Goal: Task Accomplishment & Management: Complete application form

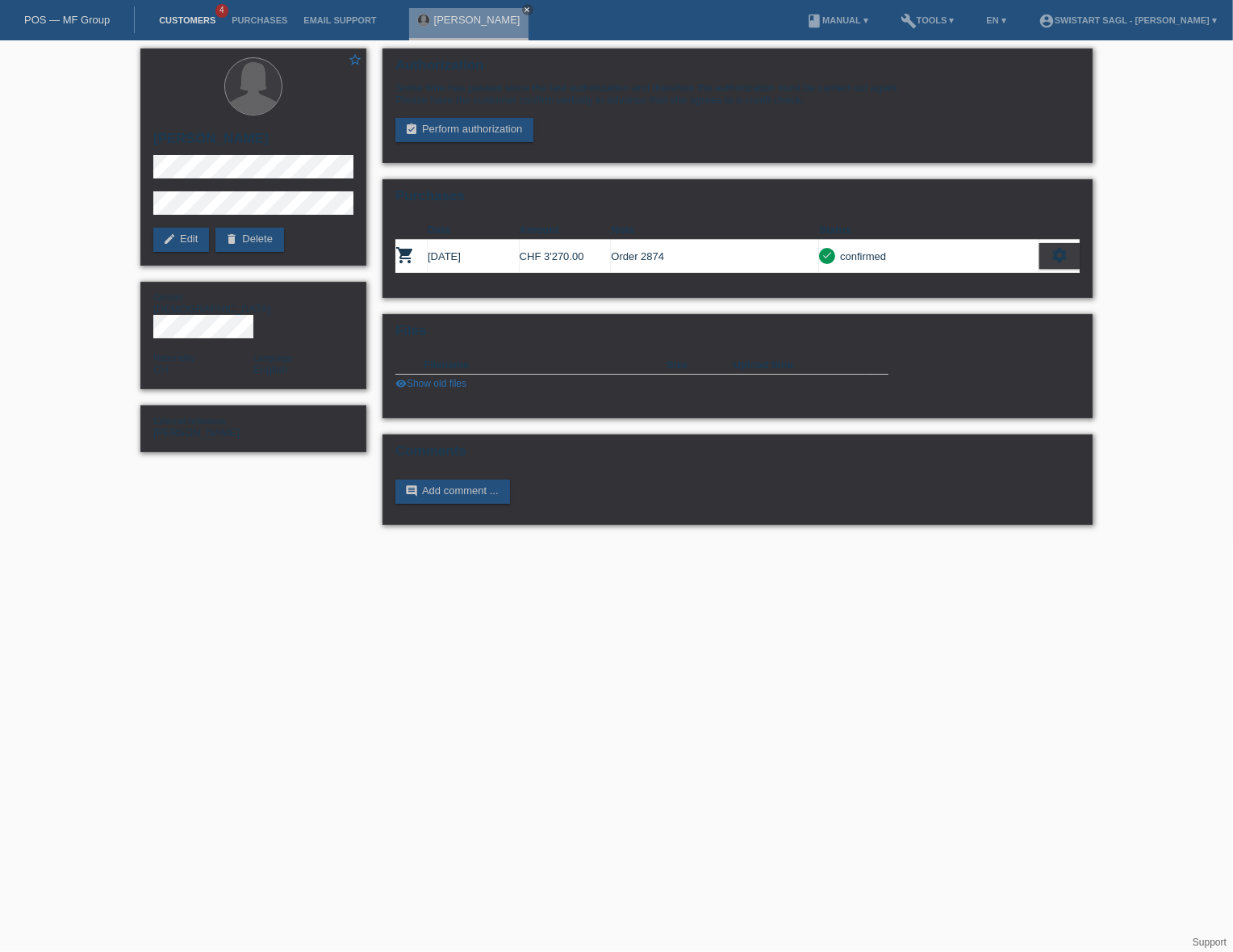
click at [177, 25] on link "Customers" at bounding box center [187, 20] width 73 height 9
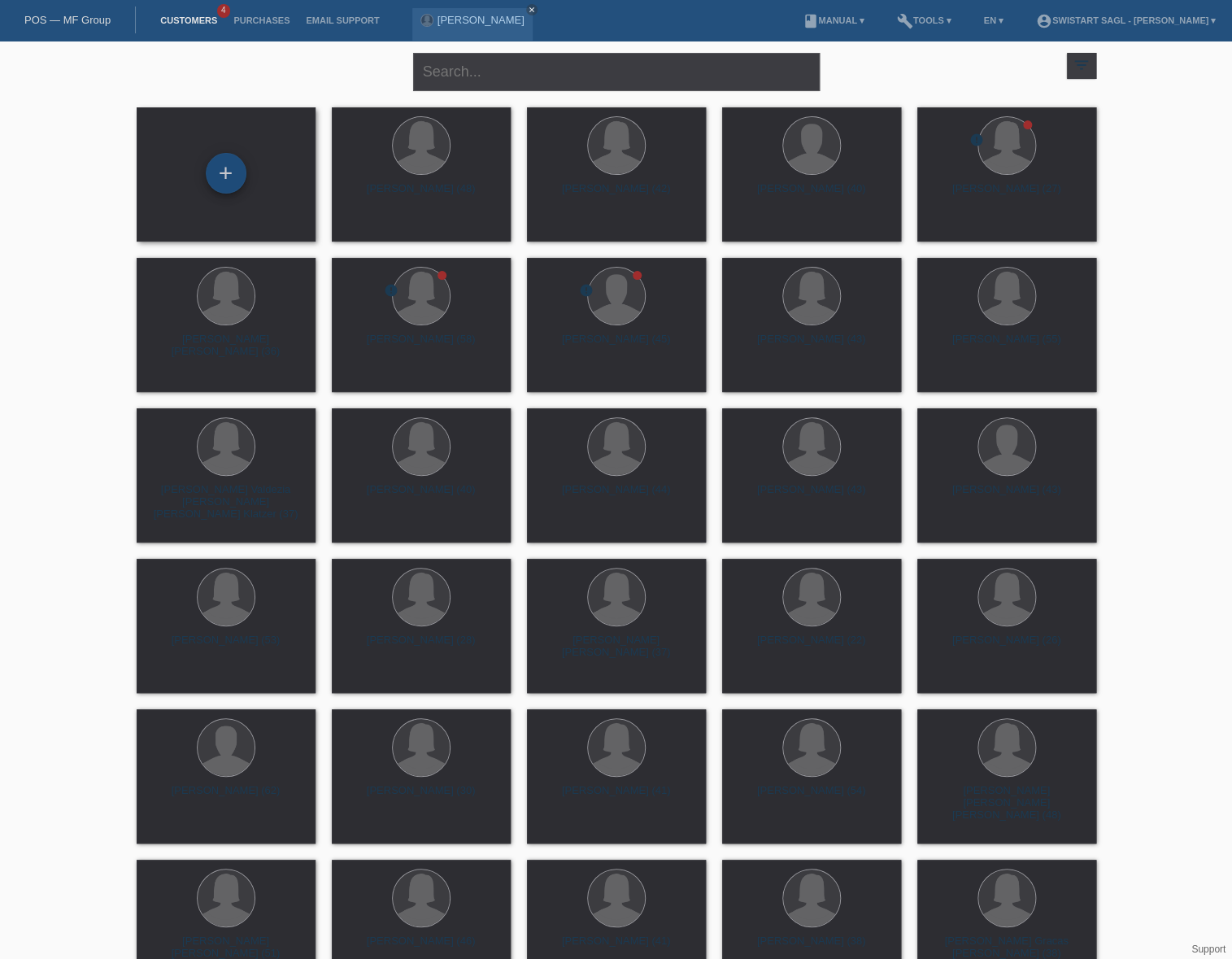
click at [209, 176] on div "+" at bounding box center [225, 173] width 41 height 41
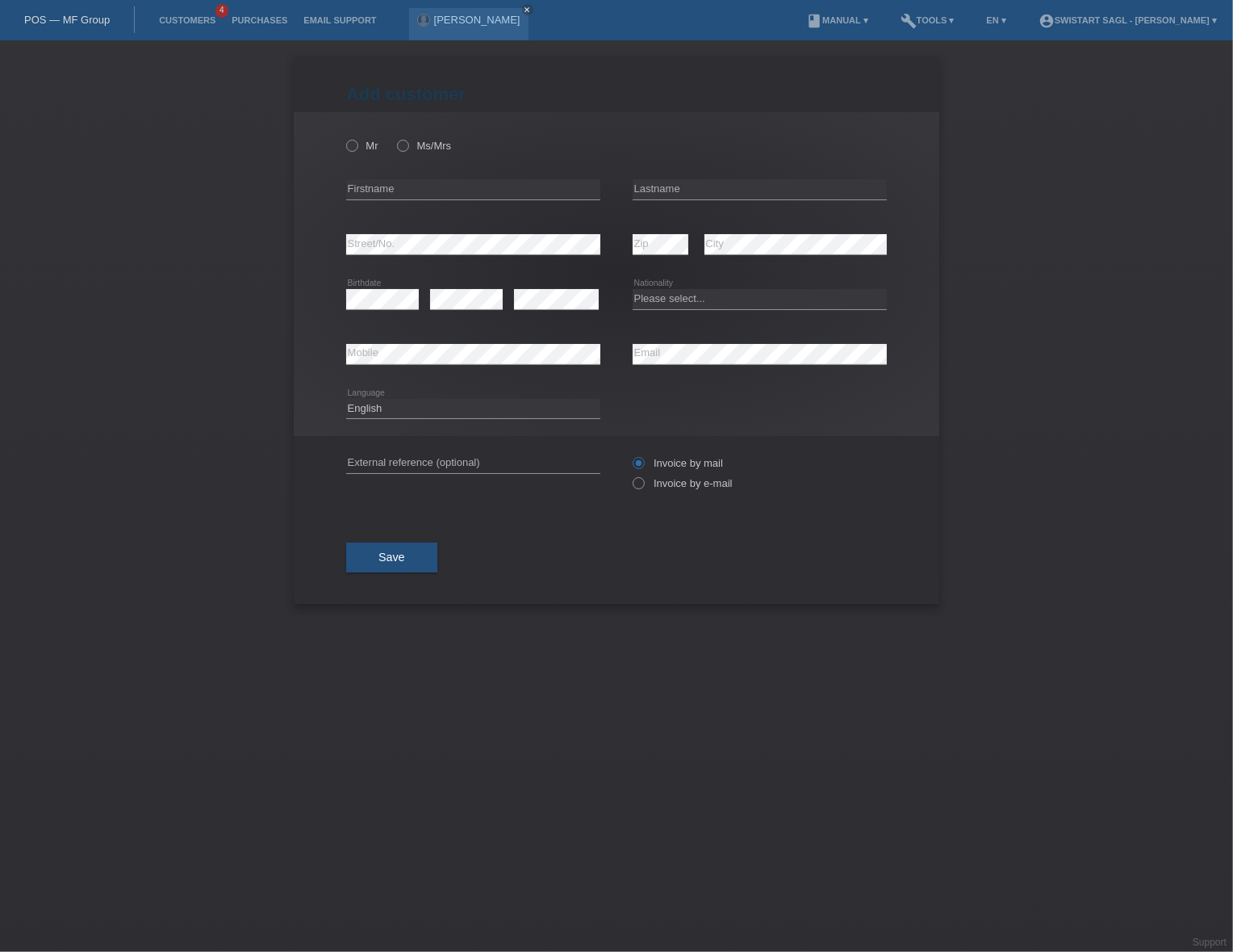
click at [421, 154] on div "Mr Ms/Mrs" at bounding box center [473, 146] width 254 height 33
click at [394, 137] on icon at bounding box center [394, 137] width 0 height 0
click at [405, 150] on input "Ms/Mrs" at bounding box center [402, 145] width 10 height 10
radio input "true"
click at [403, 187] on input "text" at bounding box center [473, 190] width 254 height 21
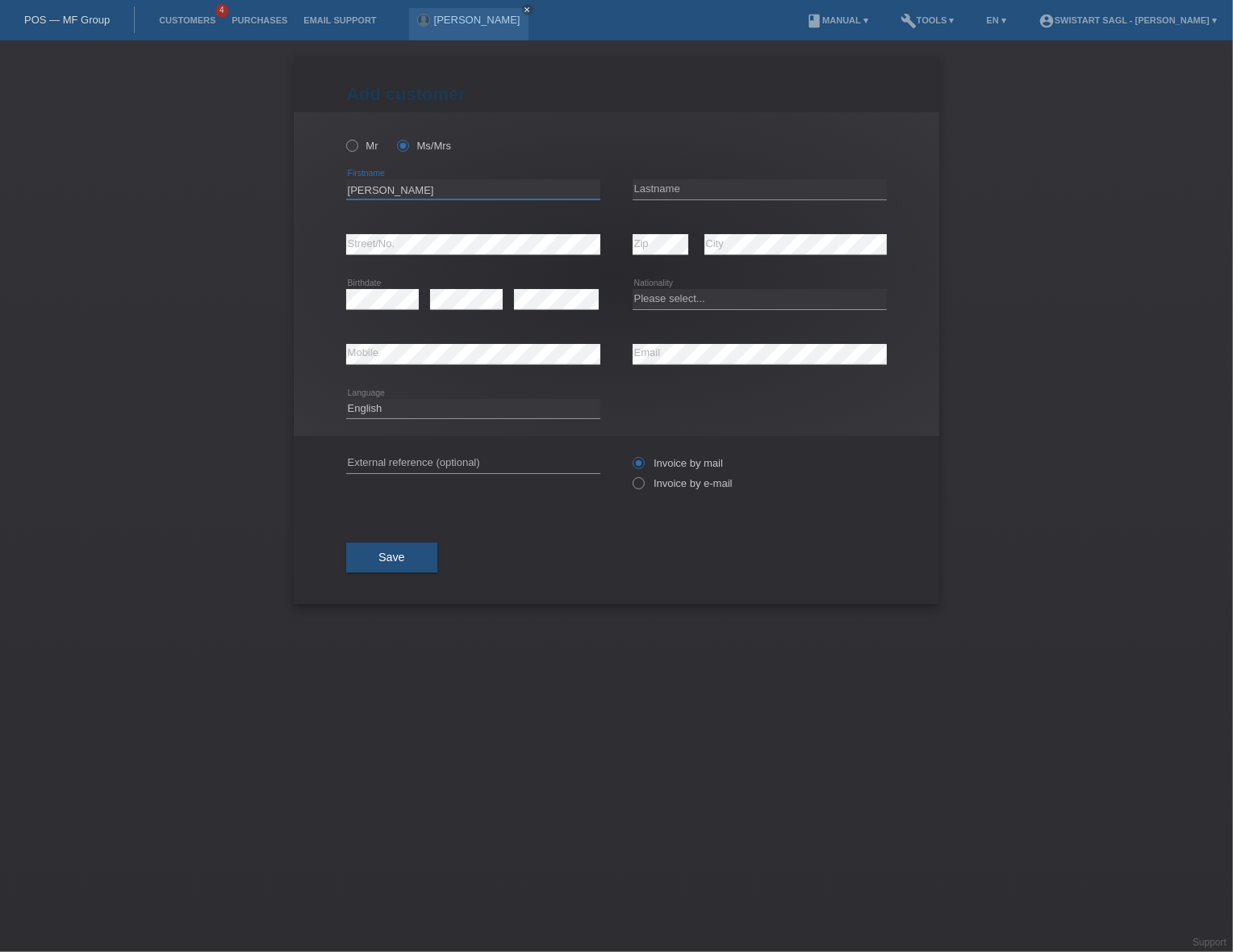
type input "[PERSON_NAME]"
click at [650, 296] on select "Please select... Switzerland Austria Germany Liechtenstein ------------ Afghani…" at bounding box center [760, 298] width 254 height 20
select select "HN"
click at [633, 289] on select "Please select... Switzerland Austria Germany Liechtenstein ------------ Afghani…" at bounding box center [760, 298] width 254 height 20
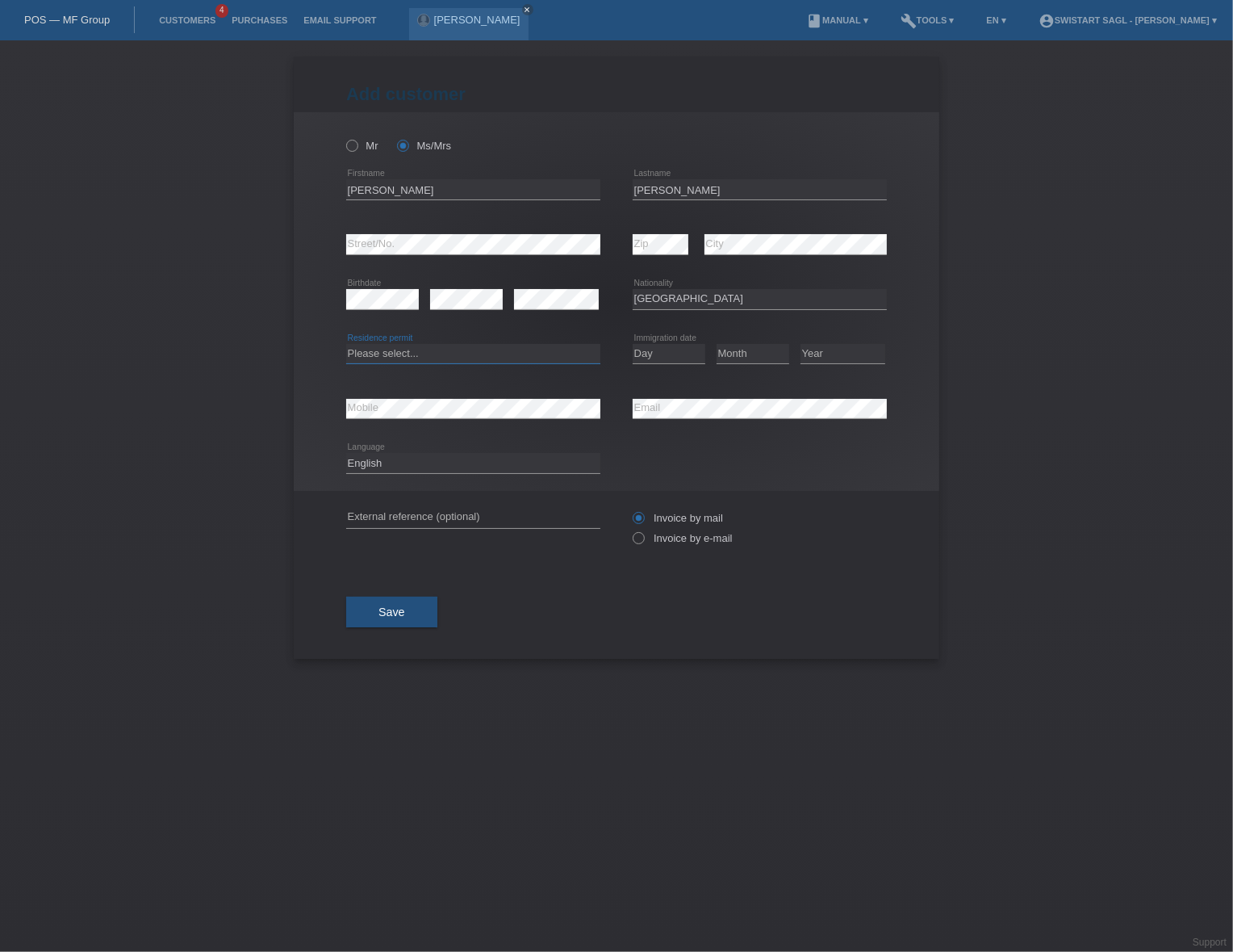
click at [431, 352] on select "Please select... C B B - Refugee status Other" at bounding box center [473, 353] width 254 height 20
select select "B"
click at [346, 344] on select "Please select... C B B - Refugee status Other" at bounding box center [473, 353] width 254 height 20
click at [679, 354] on select "Day 01 02 03 04 05 06 07 08 09 10 11" at bounding box center [669, 353] width 73 height 20
click at [661, 356] on select "Day 01 02 03 04 05 06 07 08 09 10 11" at bounding box center [669, 353] width 73 height 20
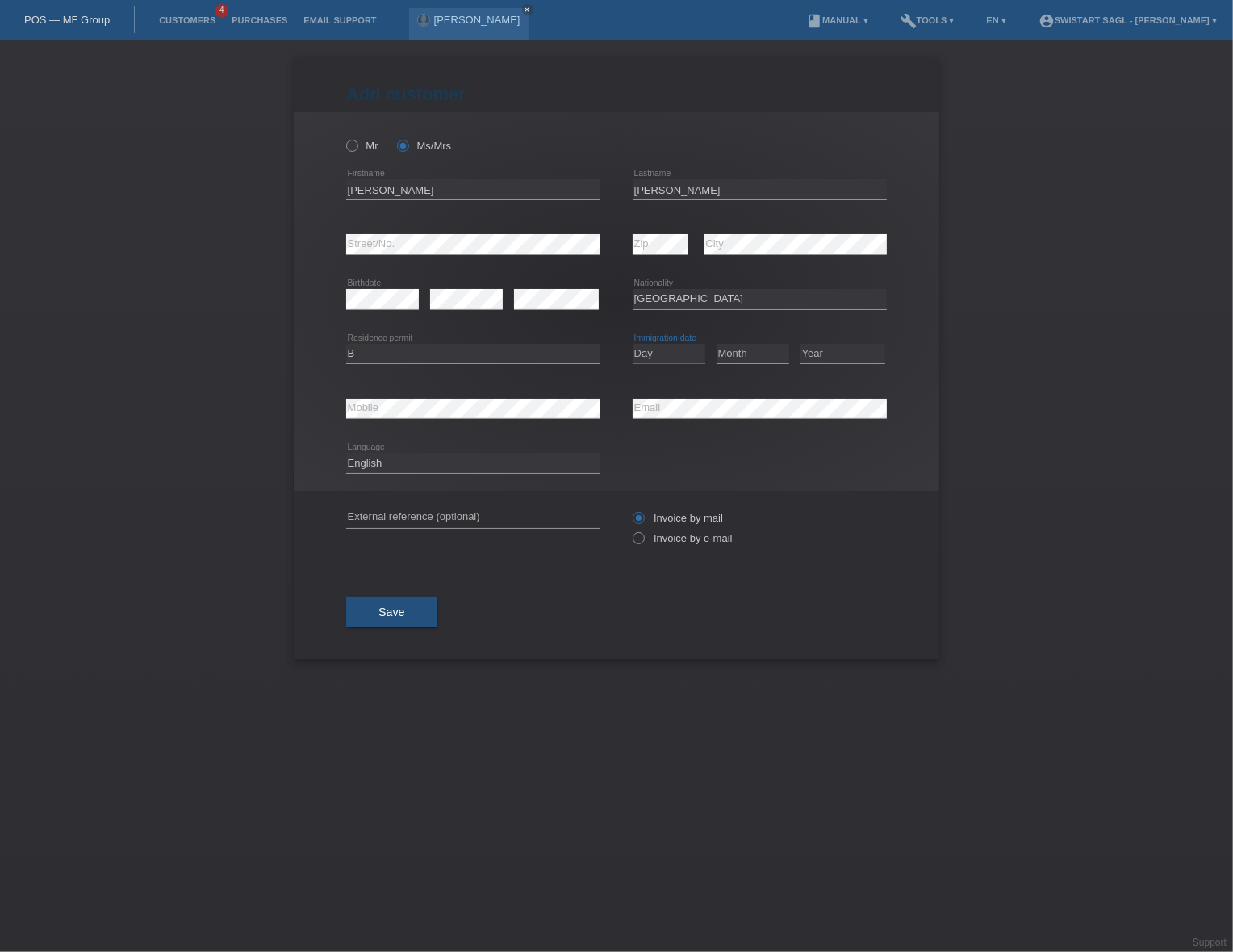
select select "02"
click at [633, 344] on select "Day 01 02 03 04 05 06 07 08 09 10 11" at bounding box center [669, 353] width 73 height 20
click at [742, 359] on select "Month 01 02 03 04 05 06 07 08 09 10 11" at bounding box center [753, 353] width 73 height 20
select select "05"
click at [717, 344] on select "Month 01 02 03 04 05 06 07 08 09 10 11" at bounding box center [753, 353] width 73 height 20
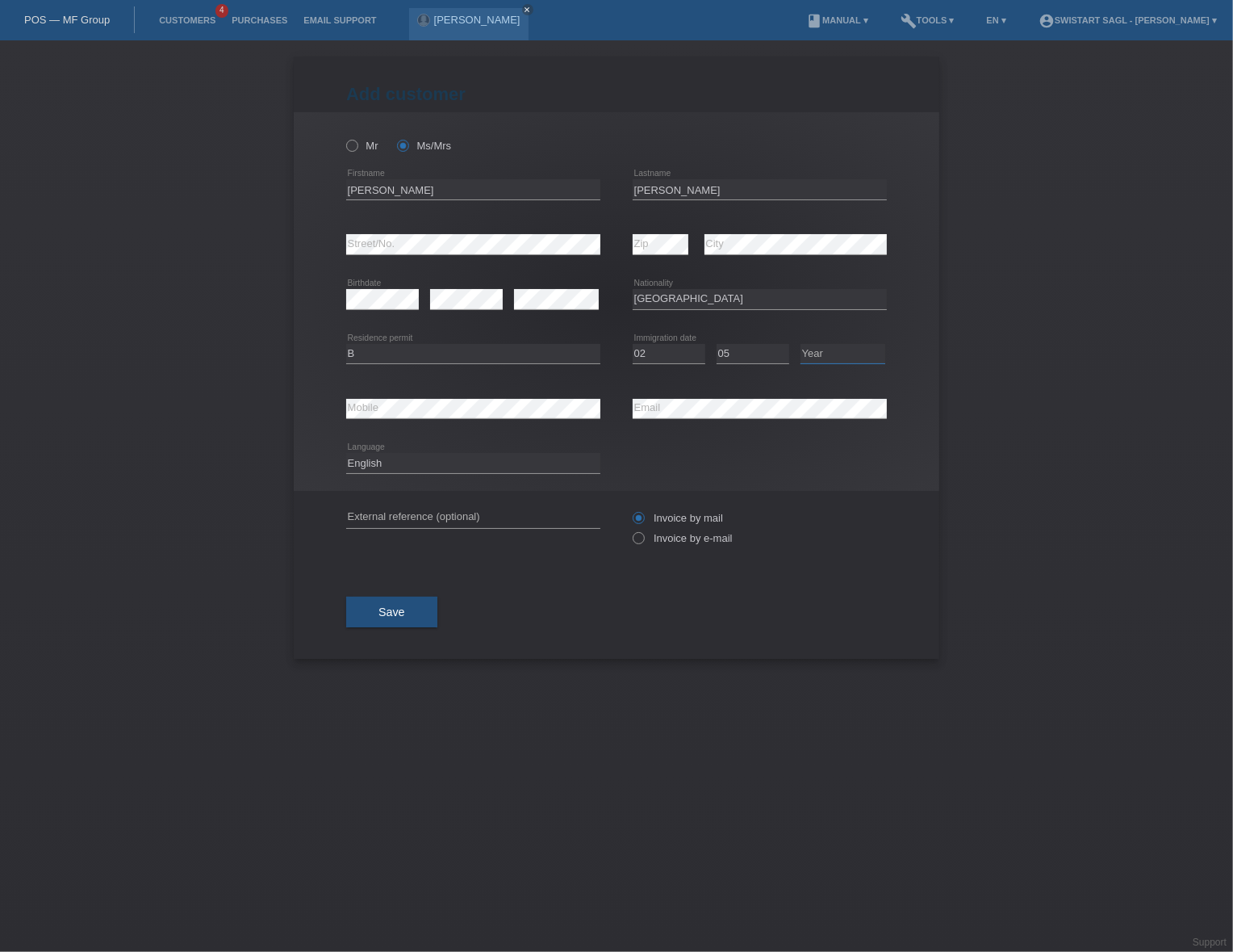
click at [821, 353] on select "Year 2025 2024 2023 2022 2021 2020 2019 2018 2017 2016 2015 2014 2013 2012 2011…" at bounding box center [843, 353] width 85 height 20
select select "2014"
click at [801, 344] on select "Year 2025 2024 2023 2022 2021 2020 2019 2018 2017 2016 2015 2014 2013 2012 2011…" at bounding box center [843, 353] width 85 height 20
drag, startPoint x: 446, startPoint y: 185, endPoint x: 57, endPoint y: 187, distance: 389.0
click at [57, 187] on div "Add customer Add customer Add customer Mr Ms/Mrs error" at bounding box center [616, 496] width 1233 height 912
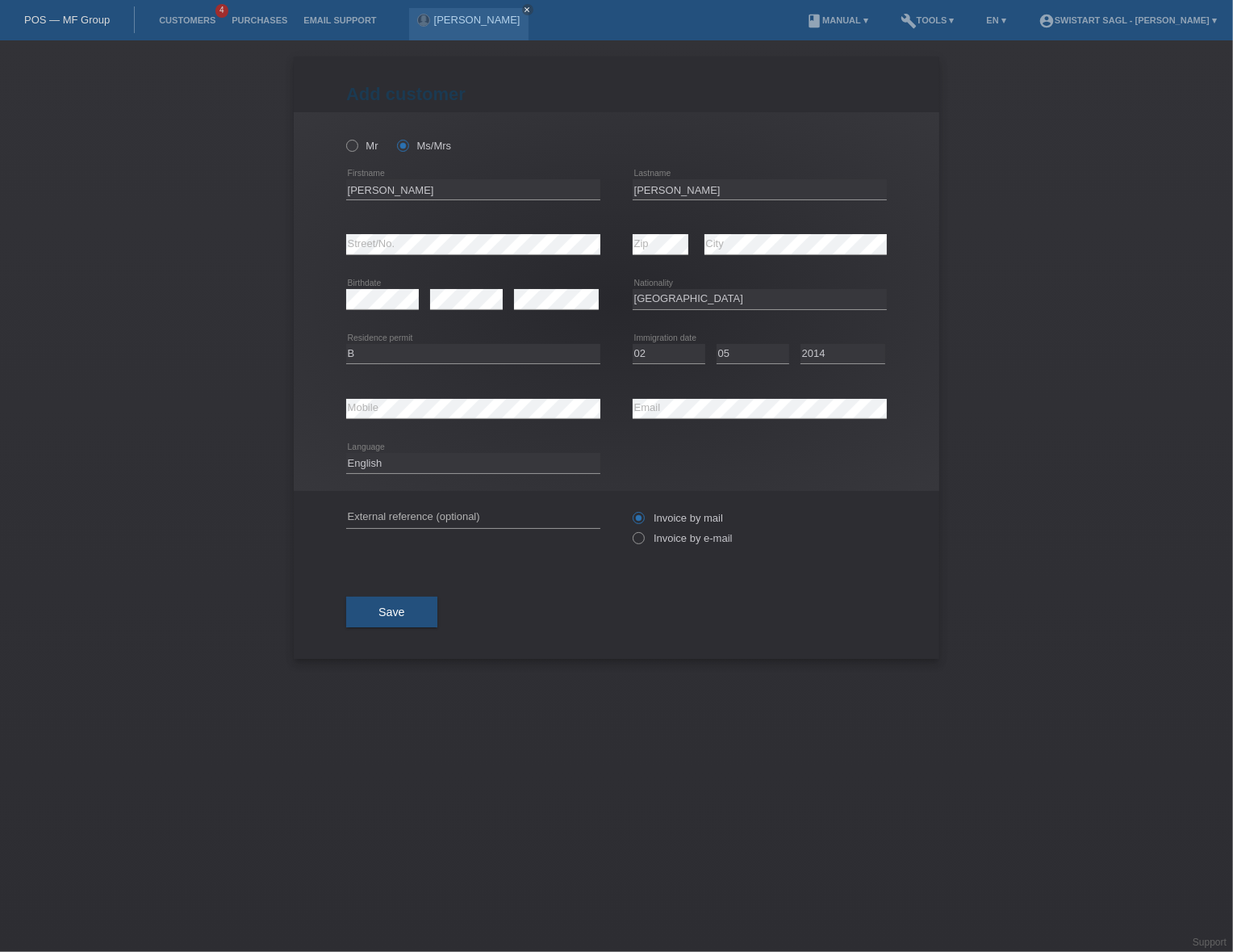
click at [438, 502] on div "error External reference (optional)" at bounding box center [473, 518] width 254 height 55
click at [447, 514] on input "text" at bounding box center [473, 518] width 254 height 21
paste input "[PERSON_NAME]"
drag, startPoint x: 736, startPoint y: 192, endPoint x: 531, endPoint y: 193, distance: 205.0
click at [548, 193] on div "Rossana Jamileth error Firstname Caceres Martinez error Lastname" at bounding box center [616, 190] width 541 height 55
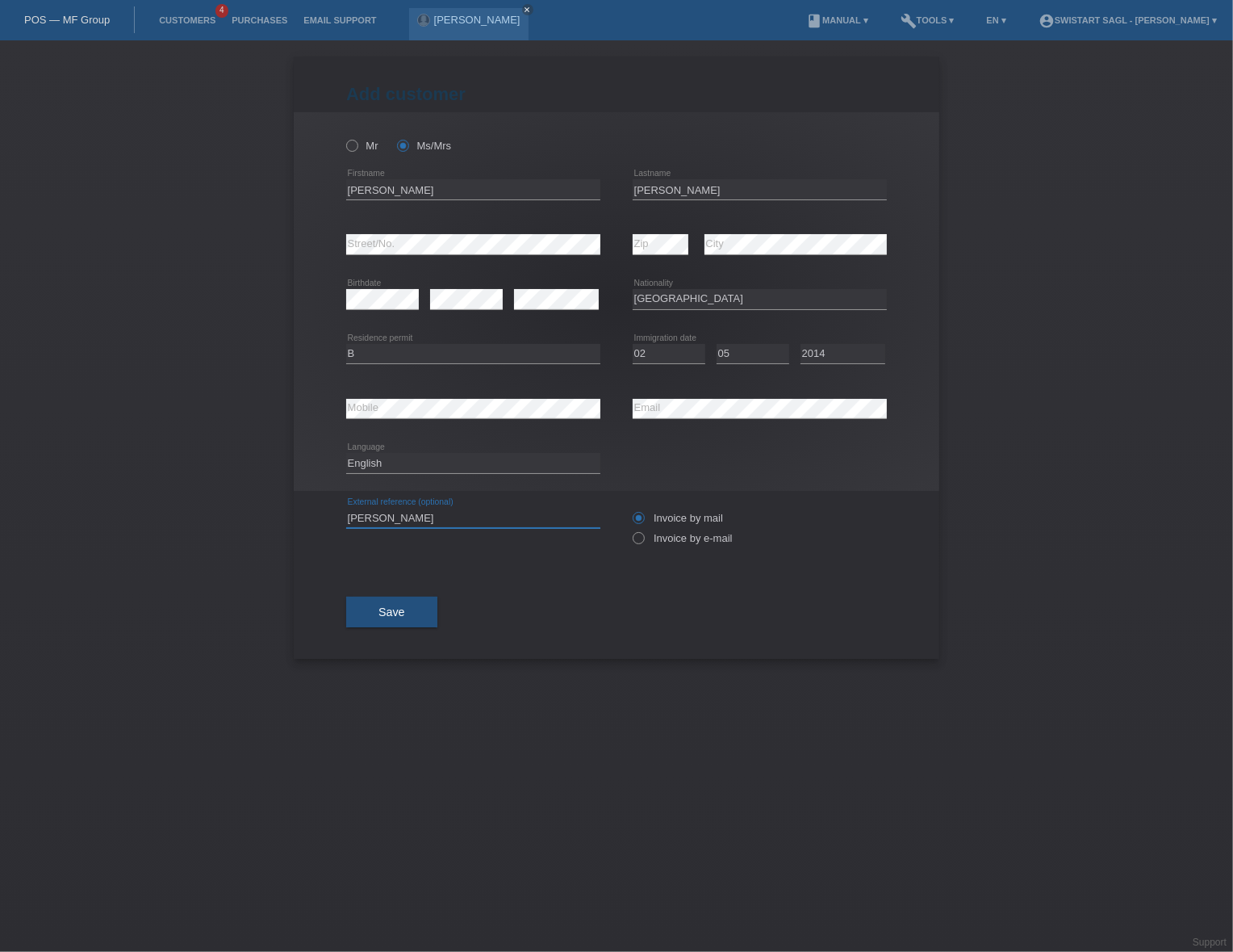
click at [460, 509] on input "[PERSON_NAME]" at bounding box center [473, 518] width 254 height 21
paste input "[PERSON_NAME]"
type input "[PERSON_NAME] [PERSON_NAME]"
click at [731, 629] on div "Save" at bounding box center [616, 612] width 541 height 93
click at [652, 538] on label "Invoice by e-mail" at bounding box center [683, 538] width 100 height 12
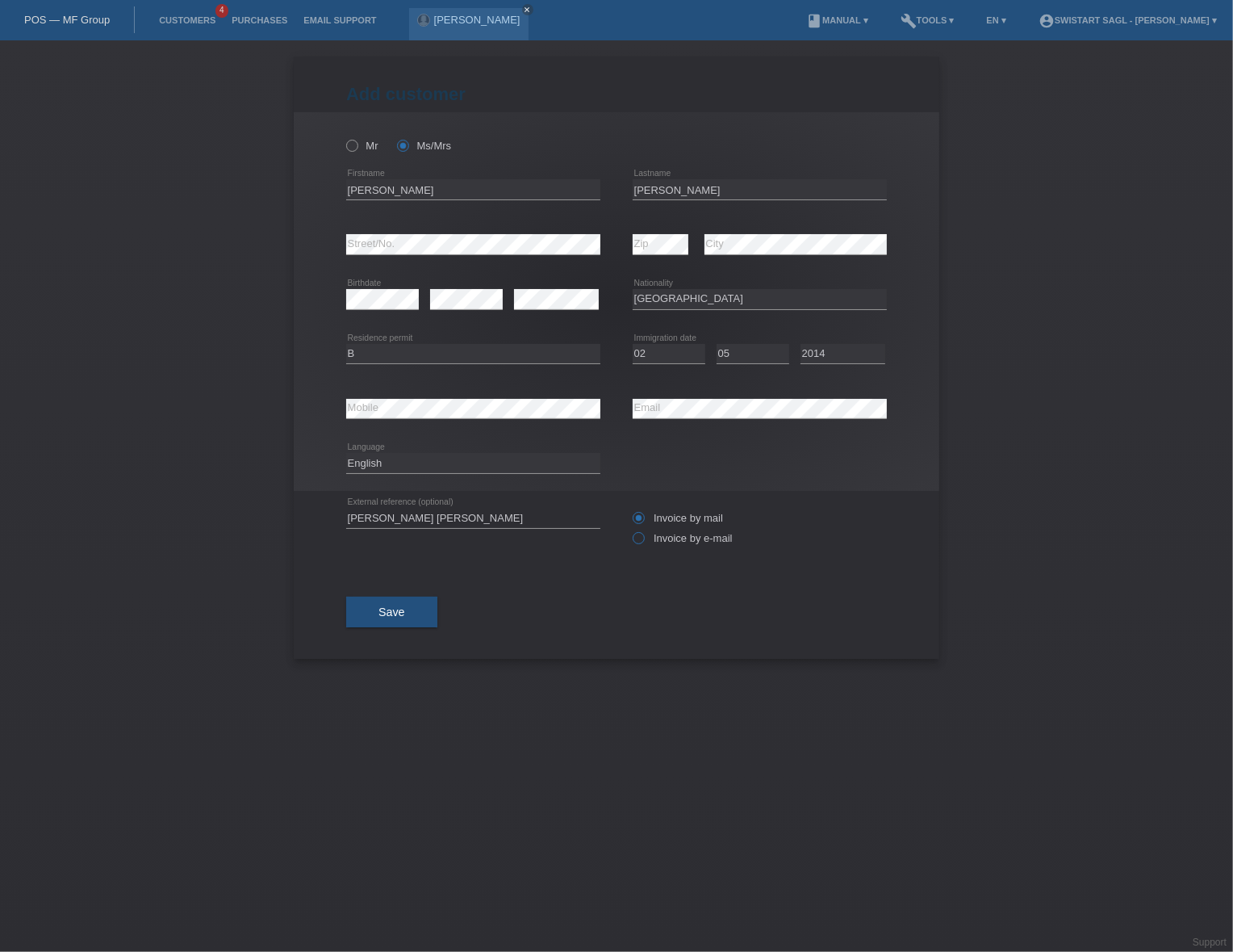
click at [643, 538] on input "Invoice by e-mail" at bounding box center [638, 542] width 10 height 21
radio input "true"
click at [384, 616] on button "Save" at bounding box center [392, 612] width 91 height 31
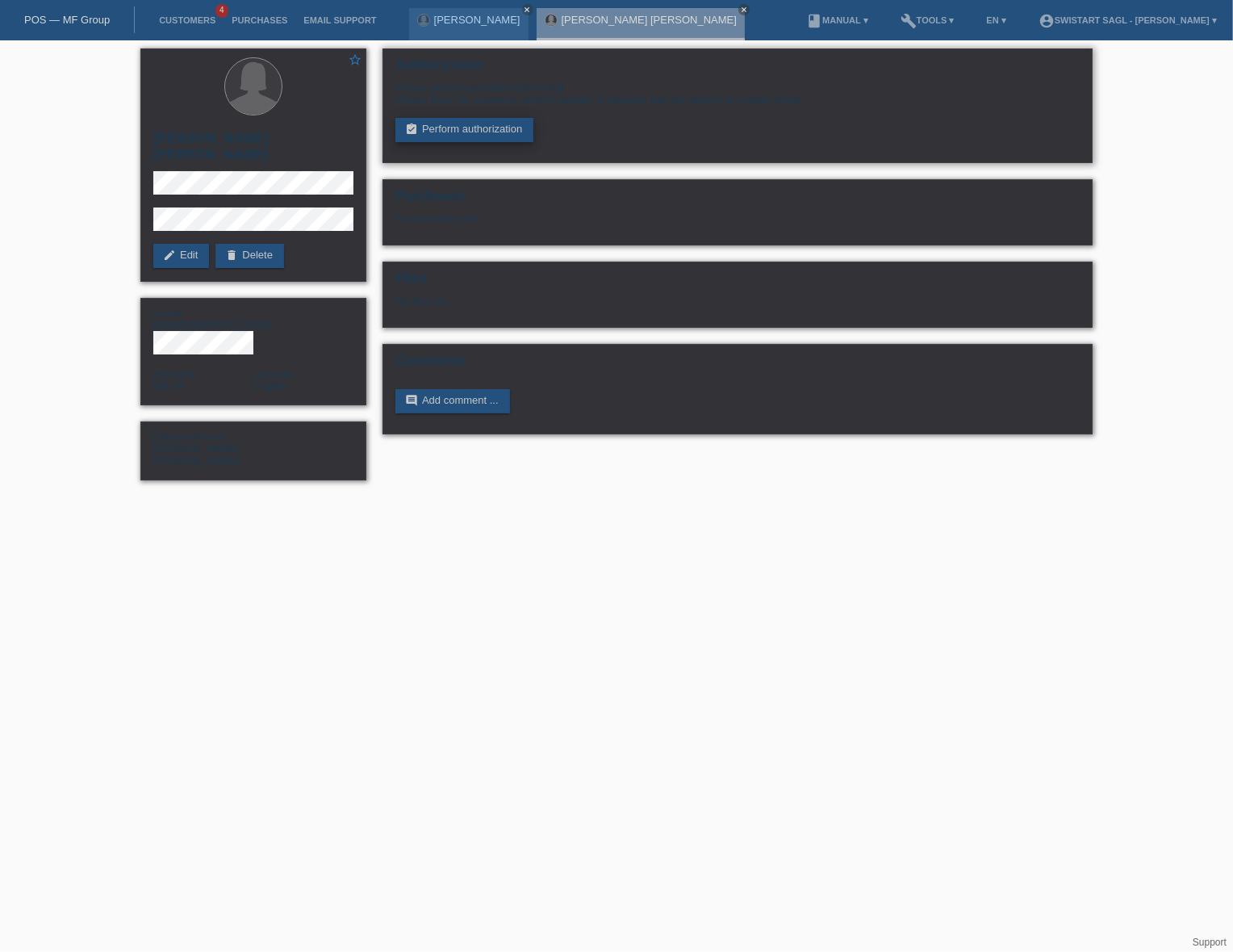
click at [487, 124] on link "assignment_turned_in Perform authorization" at bounding box center [464, 130] width 138 height 24
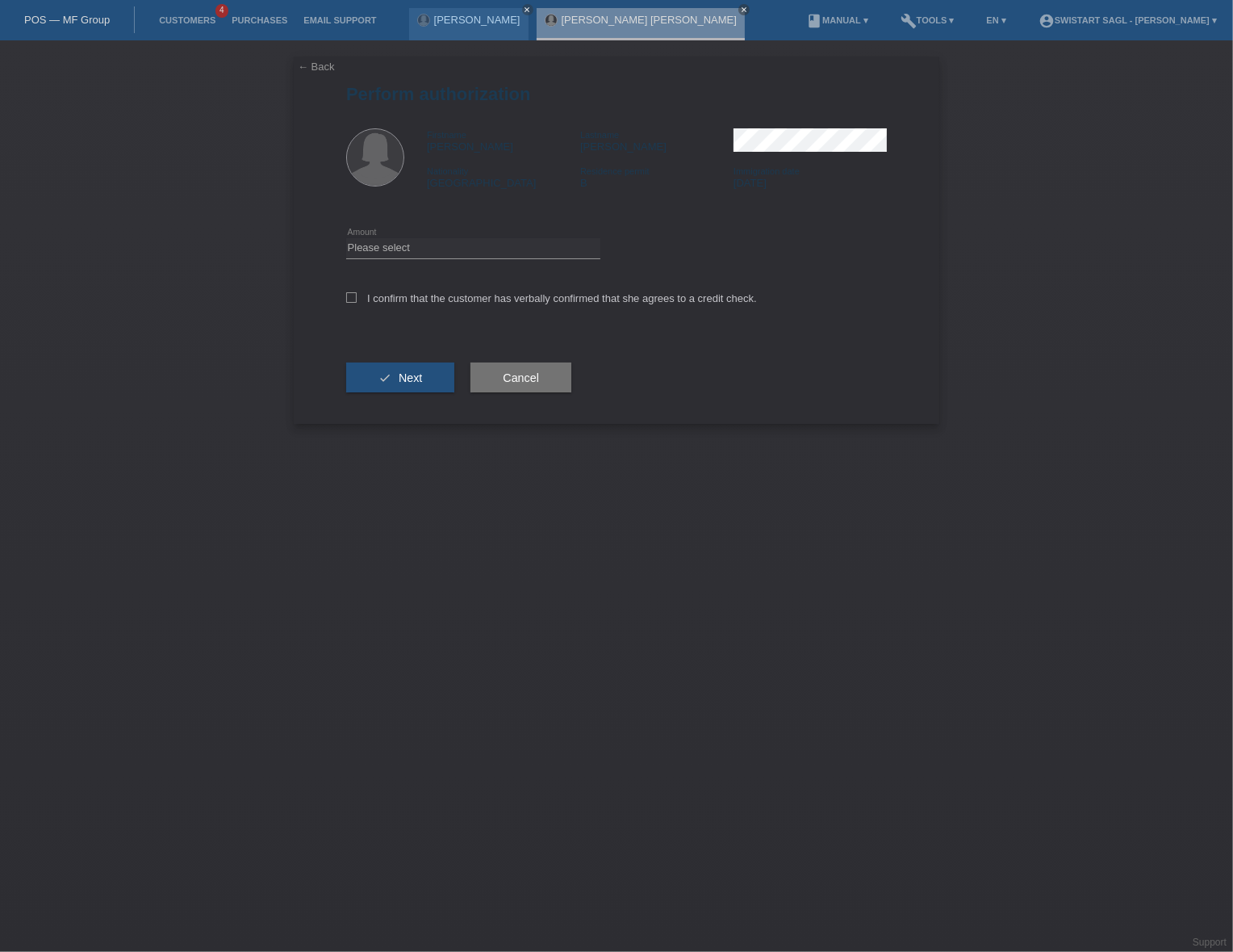
click at [427, 234] on div "Please select CHF 1.00 - CHF 499.00 CHF 500.00 - CHF 1'999.00 CHF 2'000.00 - CH…" at bounding box center [473, 249] width 254 height 55
click at [424, 252] on select "Please select CHF 1.00 - CHF 499.00 CHF 500.00 - CHF 1'999.00 CHF 2'000.00 - CH…" at bounding box center [473, 248] width 254 height 20
select select "3"
click at [346, 238] on select "Please select CHF 1.00 - CHF 499.00 CHF 500.00 - CHF 1'999.00 CHF 2'000.00 - CH…" at bounding box center [473, 248] width 254 height 20
click at [388, 294] on label "I confirm that the customer has verbally confirmed that she agrees to a credit …" at bounding box center [551, 298] width 411 height 12
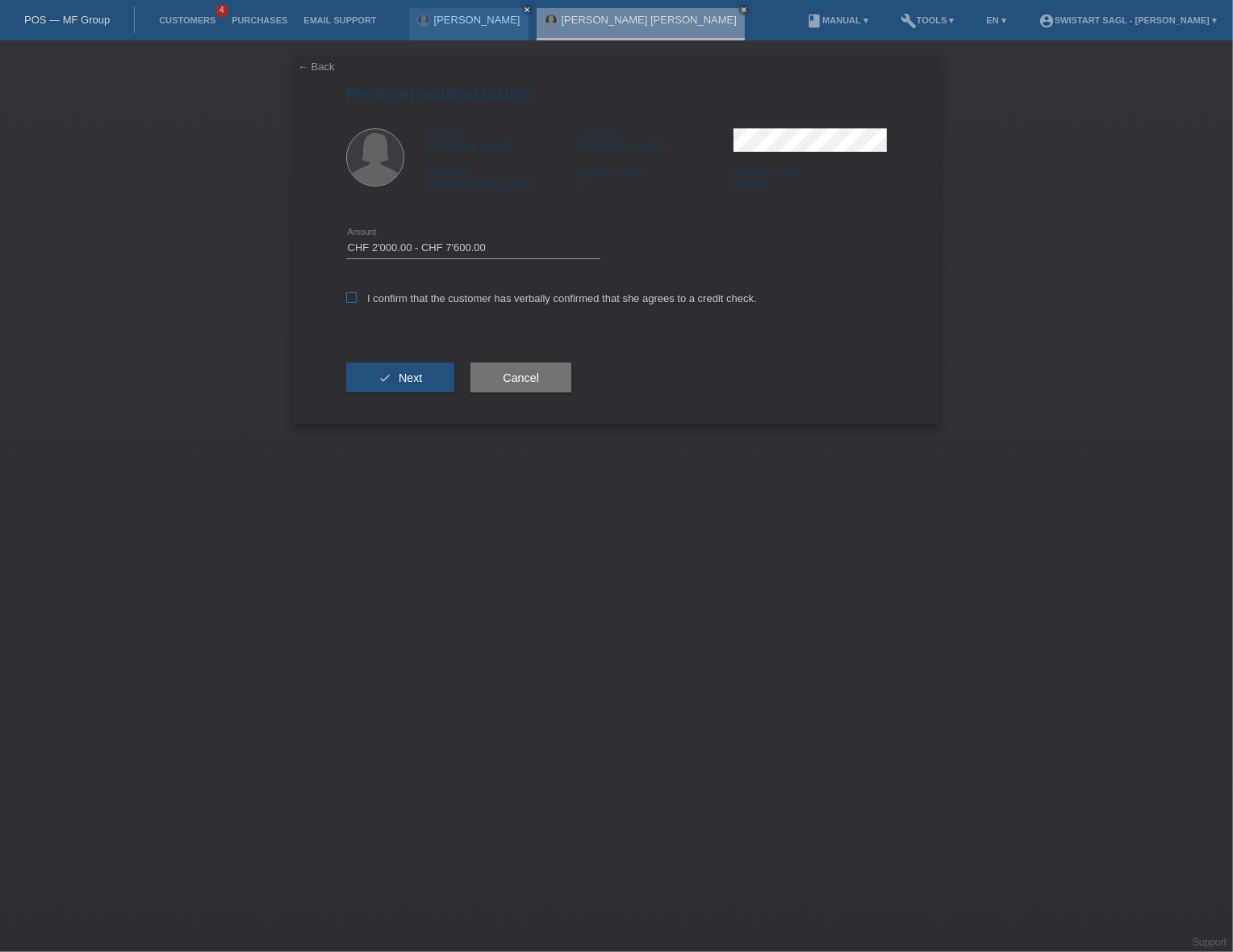
click at [357, 294] on input "I confirm that the customer has verbally confirmed that she agrees to a credit …" at bounding box center [352, 298] width 10 height 10
checkbox input "true"
click at [400, 386] on button "check Next" at bounding box center [400, 378] width 108 height 31
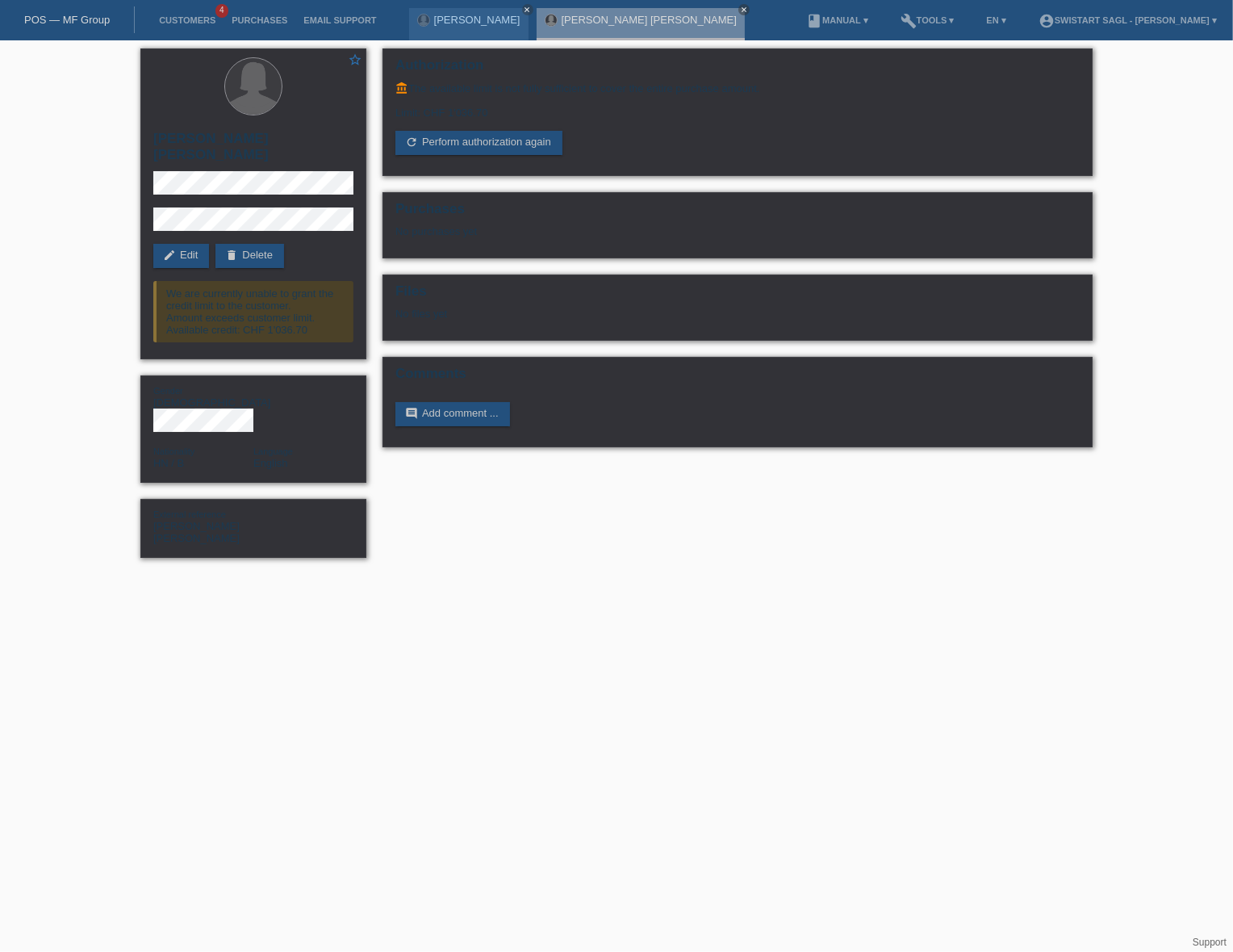
click at [487, 574] on html "POS — MF Group Customers 4 Purchases Email Support [PERSON_NAME] close close" at bounding box center [616, 286] width 1233 height 574
